Goal: Task Accomplishment & Management: Use online tool/utility

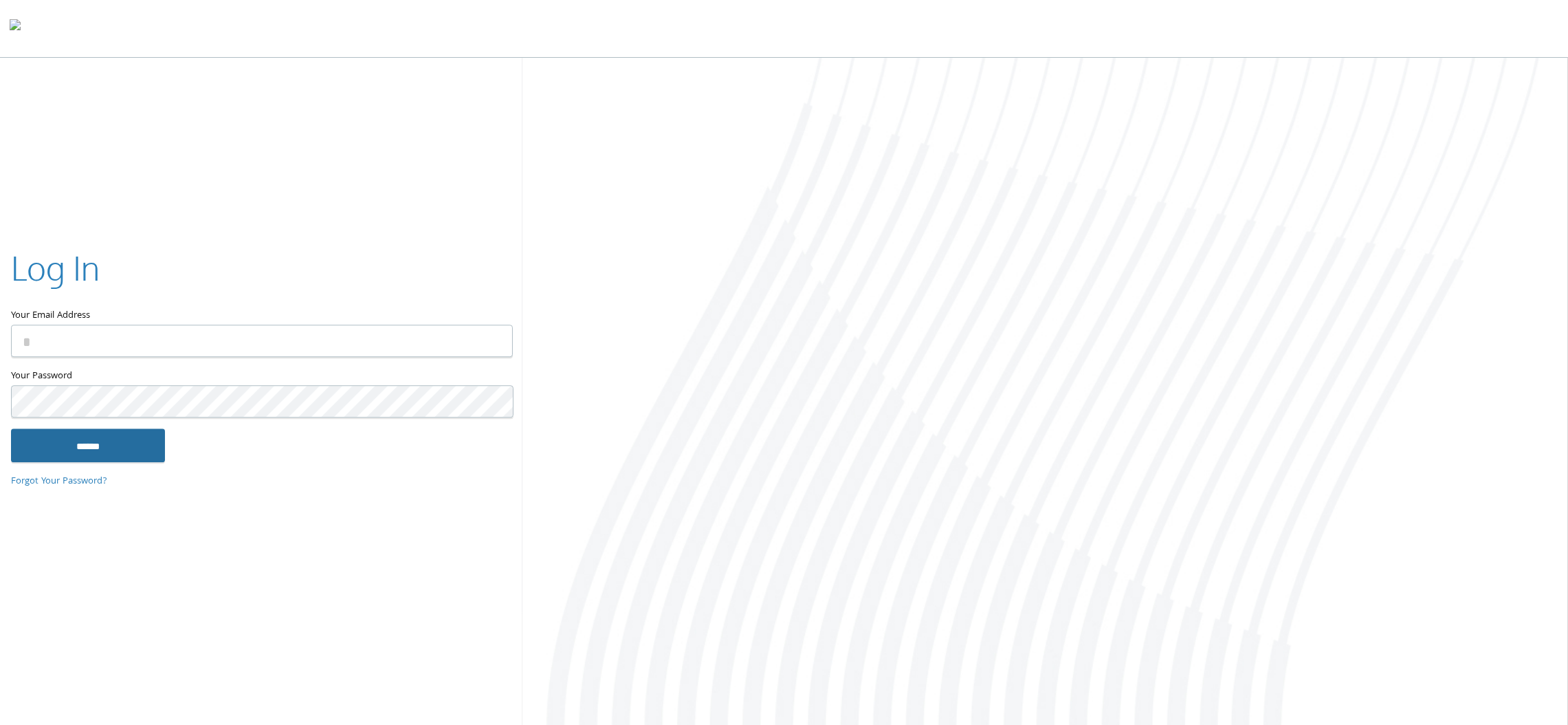
type input "**********"
click at [53, 447] on input "******" at bounding box center [87, 445] width 154 height 33
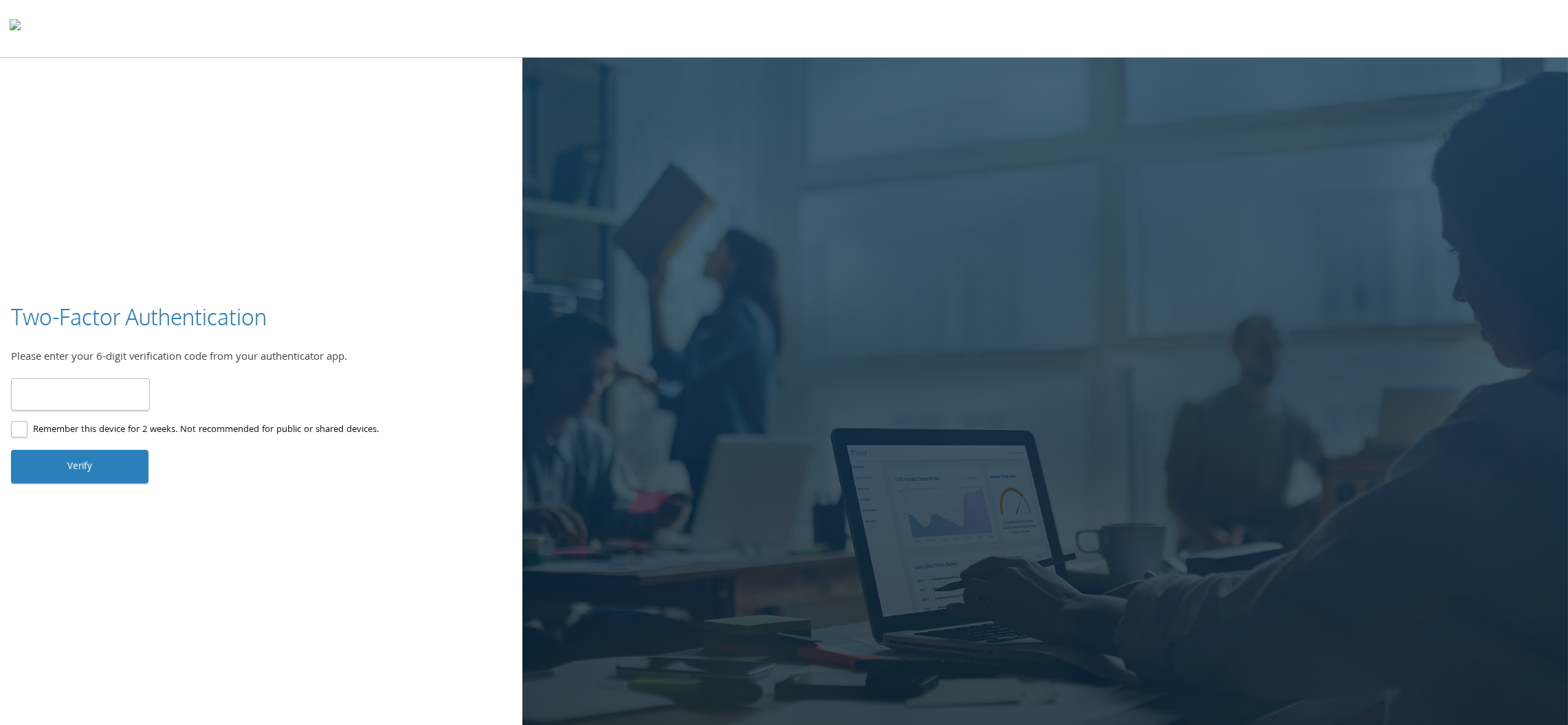
type input "******"
